Goal: Information Seeking & Learning: Find contact information

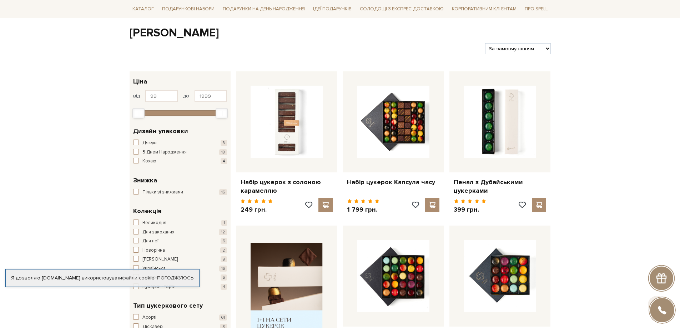
scroll to position [71, 0]
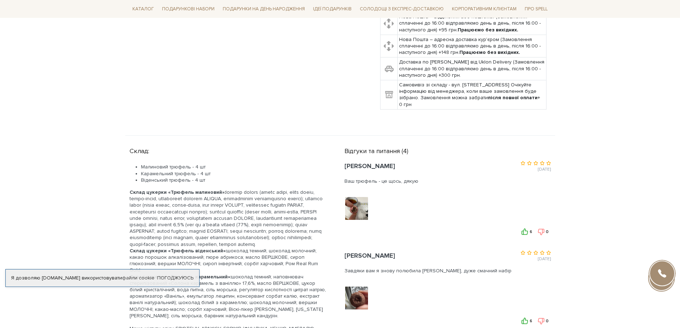
scroll to position [357, 0]
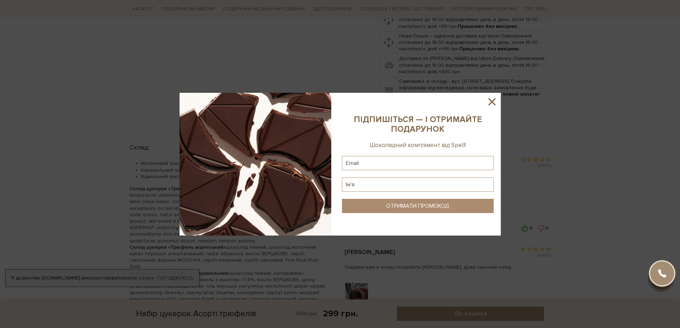
click at [489, 101] on icon at bounding box center [492, 102] width 12 height 12
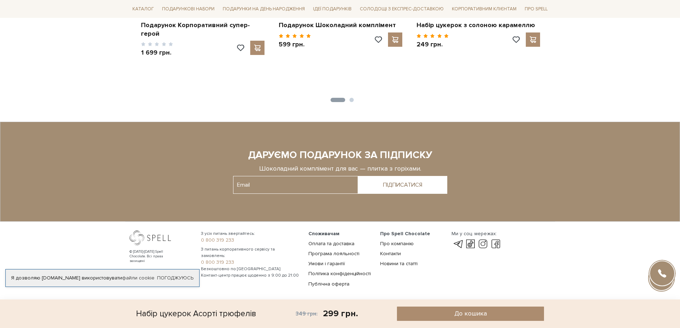
scroll to position [1368, 0]
click at [397, 250] on link "Контакти" at bounding box center [390, 253] width 21 height 6
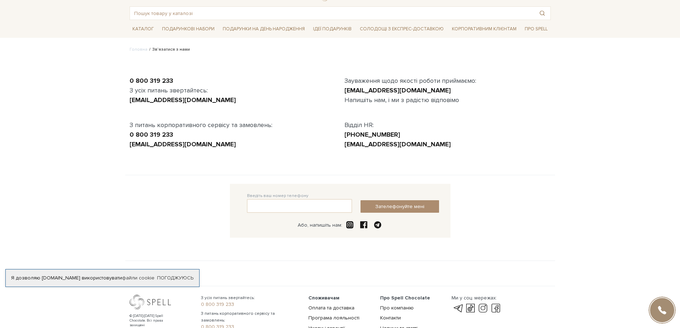
scroll to position [102, 0]
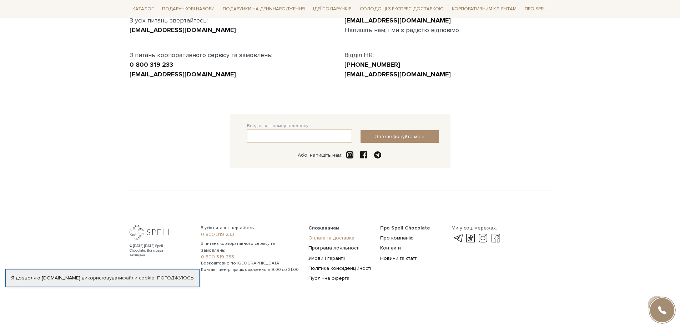
click at [318, 237] on link "Оплата та доставка" at bounding box center [331, 238] width 46 height 6
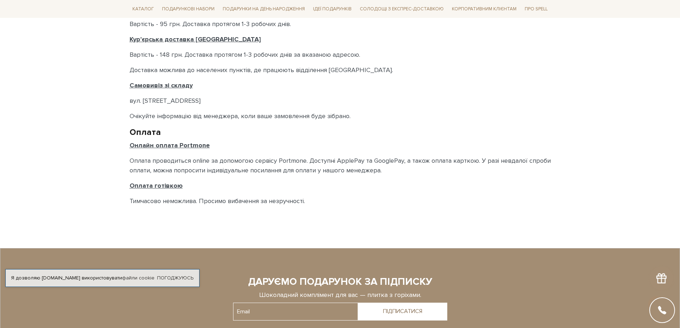
scroll to position [357, 0]
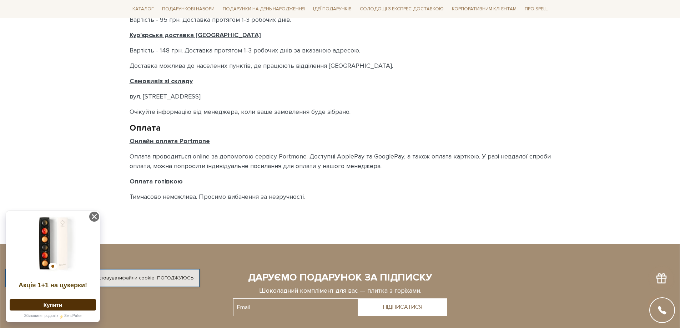
drag, startPoint x: 124, startPoint y: 100, endPoint x: 210, endPoint y: 100, distance: 85.3
click at [210, 100] on body "Подарункові набори SALE Корпоративним клієнтам Доставка і оплата Консультація: …" at bounding box center [340, 32] width 680 height 778
copy p "вул. [STREET_ADDRESS]"
